Goal: Information Seeking & Learning: Check status

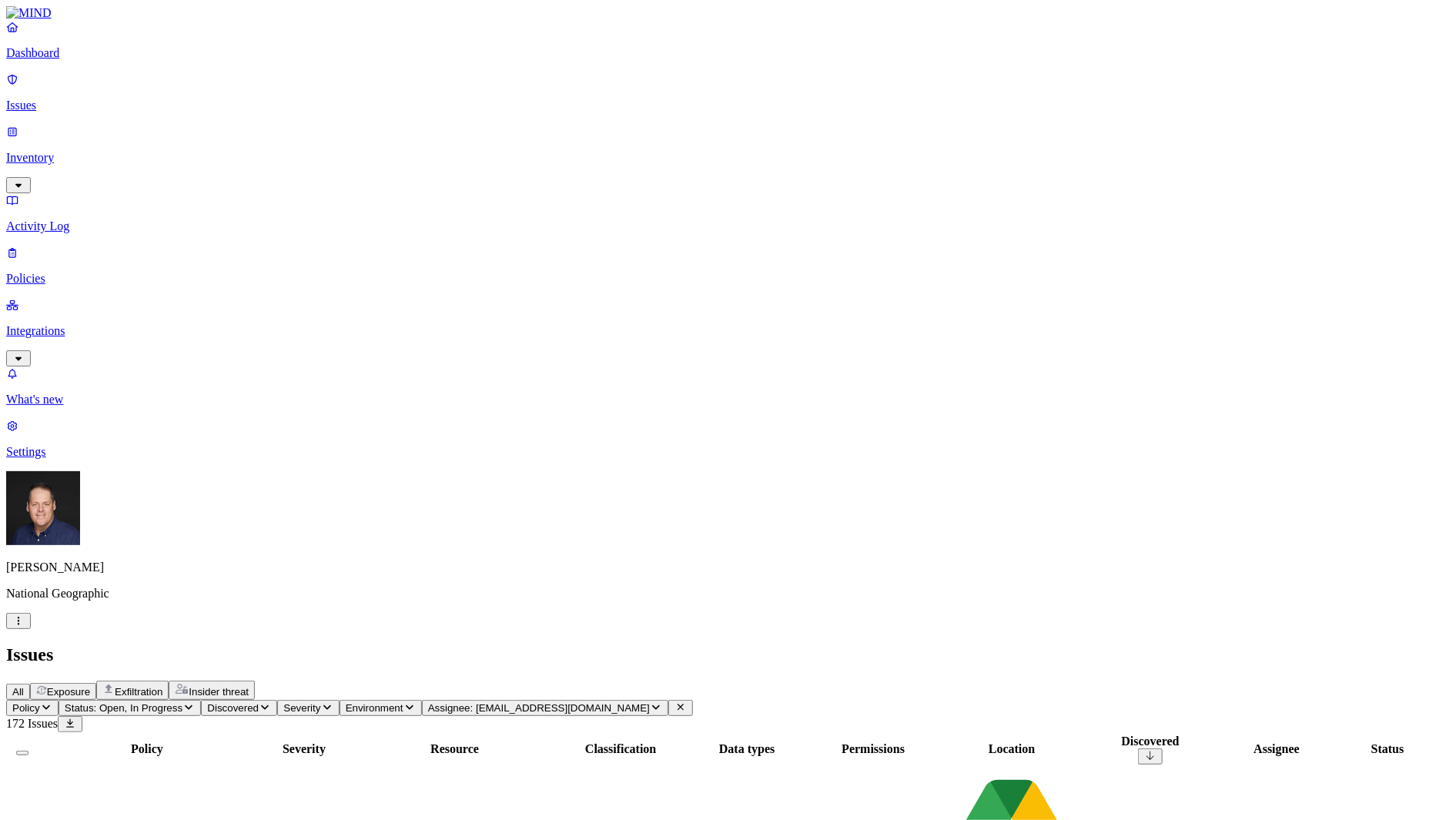
drag, startPoint x: 1007, startPoint y: 19, endPoint x: 1021, endPoint y: 35, distance: 21.3
click at [650, 702] on span "Assignee: [EMAIL_ADDRESS][DOMAIN_NAME]" at bounding box center [539, 708] width 222 height 11
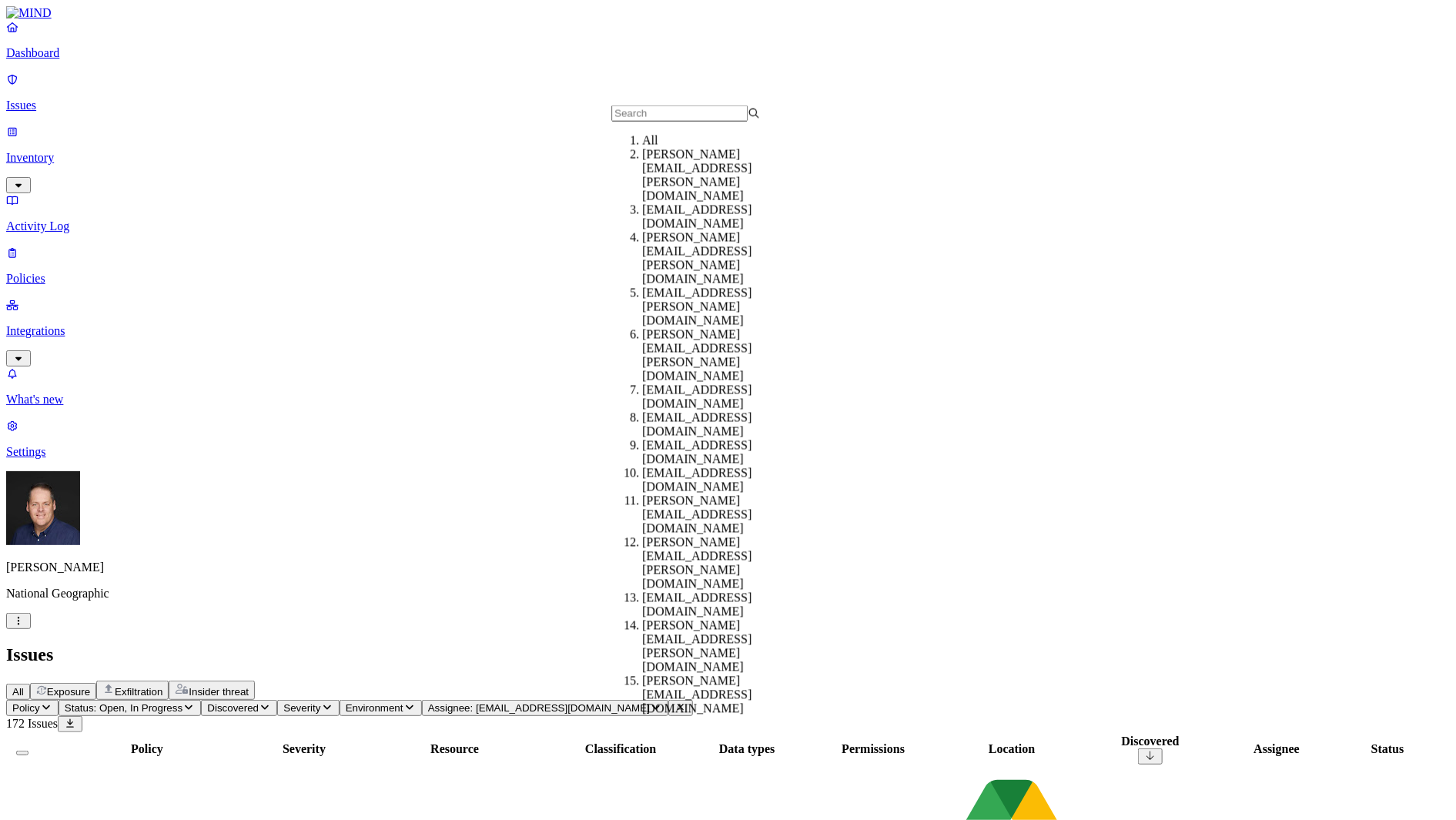
click at [642, 148] on div "All" at bounding box center [717, 140] width 148 height 14
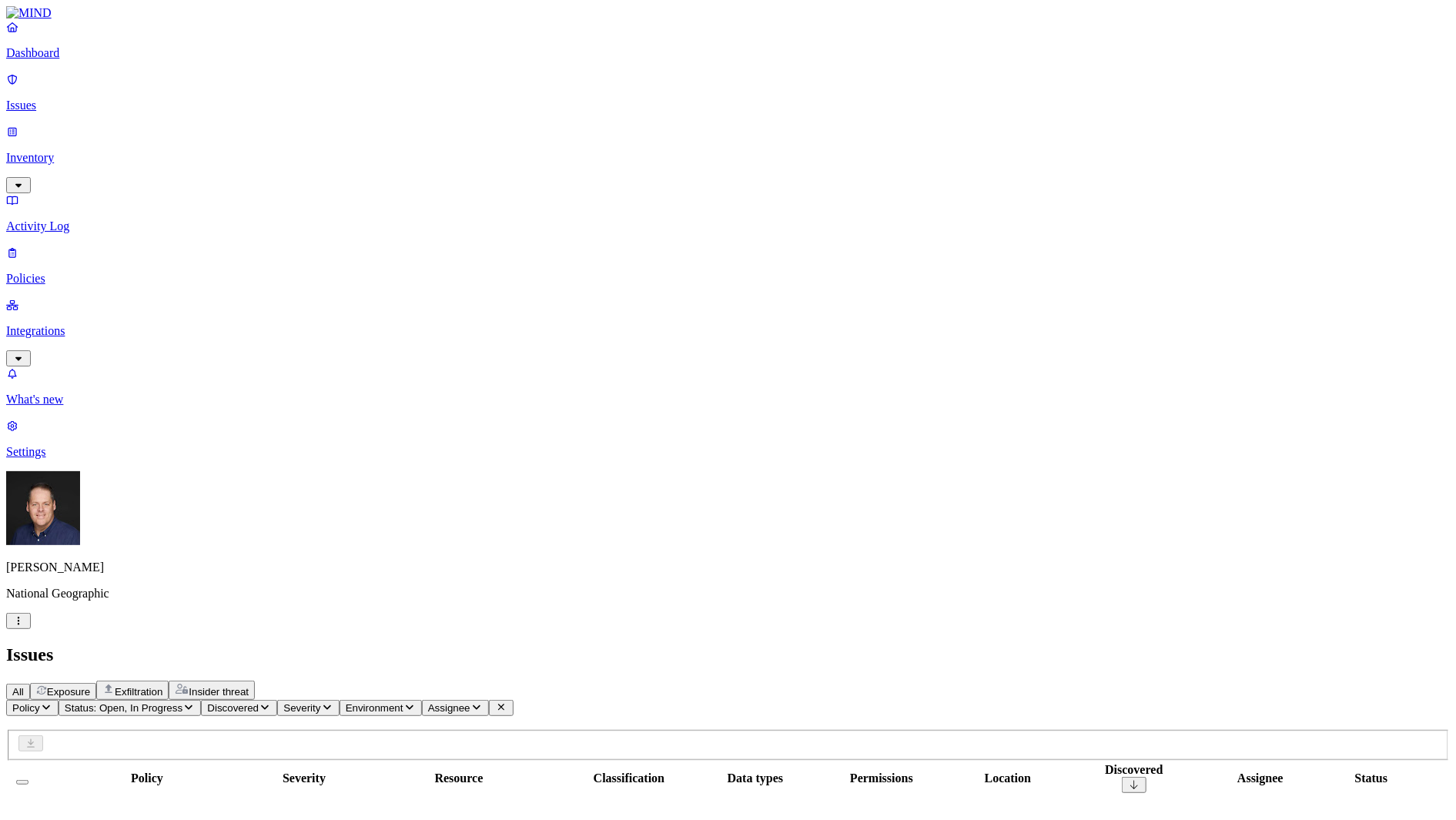
click at [258, 702] on span "Discovered" at bounding box center [232, 708] width 51 height 11
click at [414, 149] on div "Last 7 days" at bounding box center [414, 152] width 0 height 42
